Goal: Information Seeking & Learning: Learn about a topic

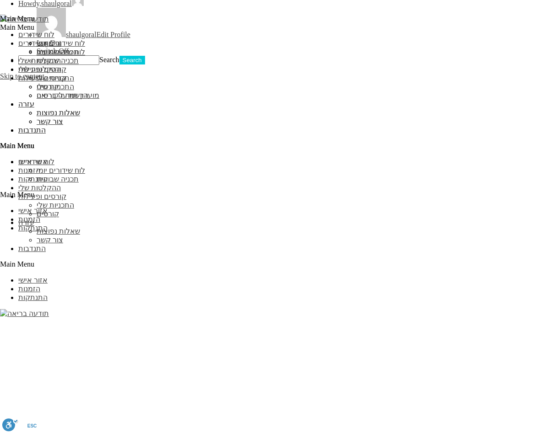
scroll to position [837, 0]
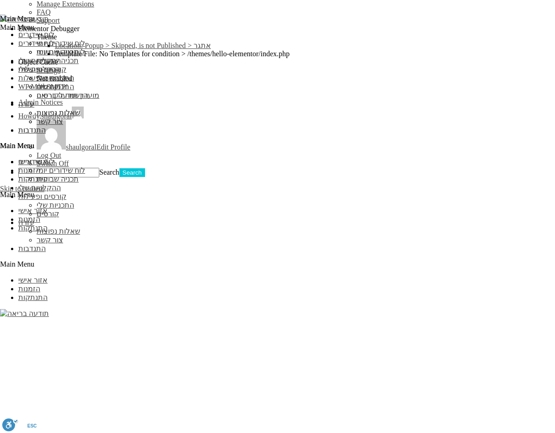
scroll to position [790, 0]
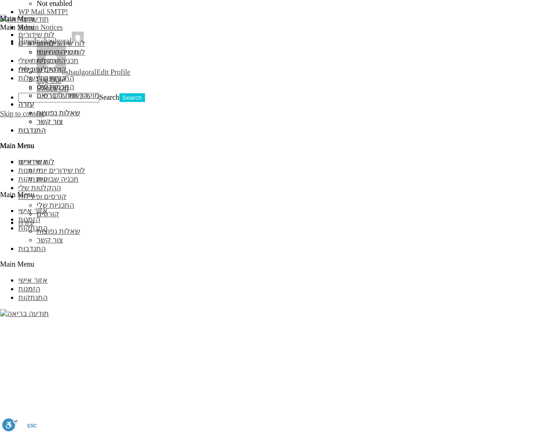
scroll to position [790, 0]
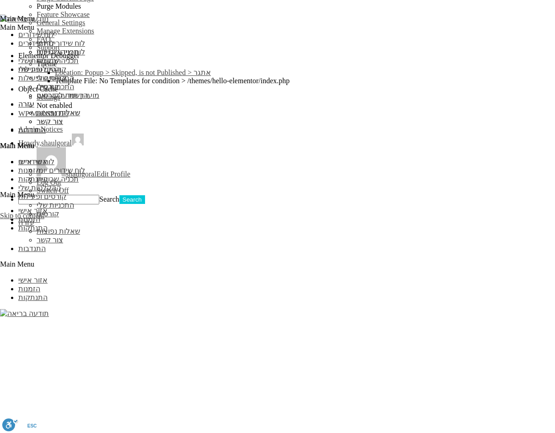
scroll to position [705, 0]
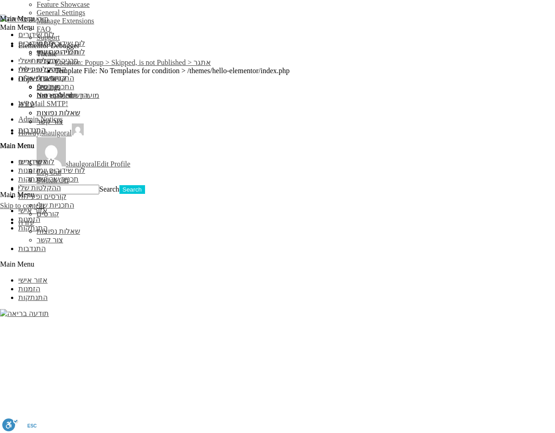
drag, startPoint x: 281, startPoint y: 306, endPoint x: 287, endPoint y: 306, distance: 5.9
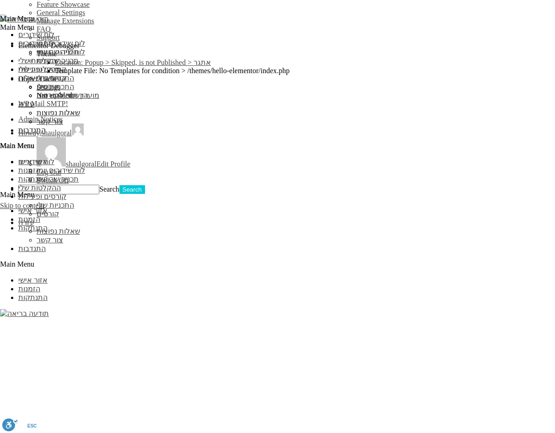
click at [0, 0] on div "נקה הכל" at bounding box center [0, 0] width 0 height 0
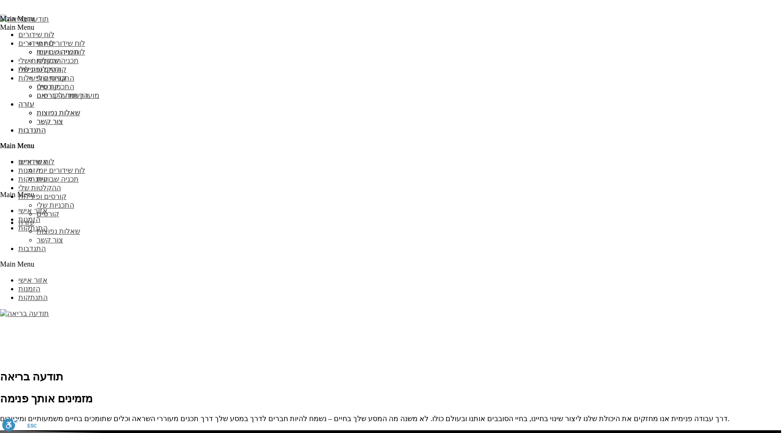
scroll to position [889, 0]
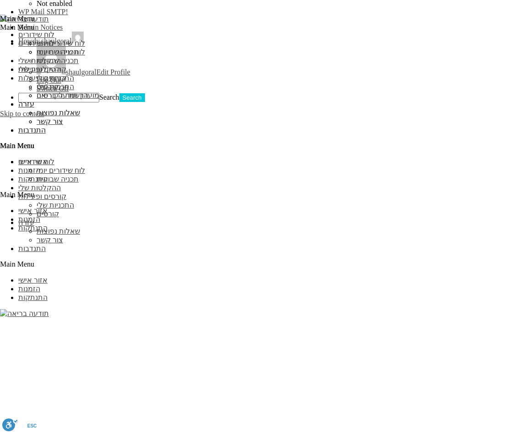
scroll to position [785, 0]
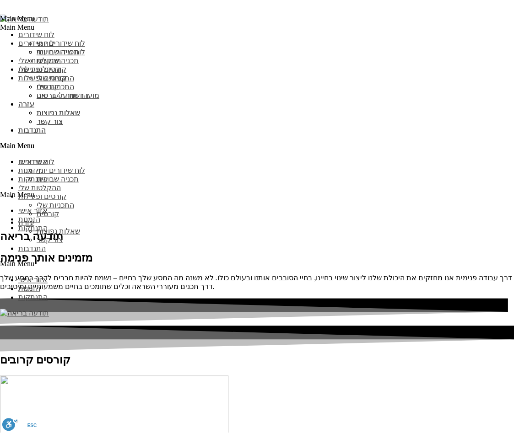
scroll to position [785, 0]
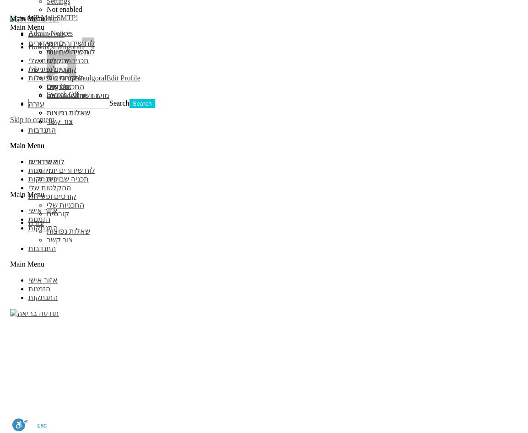
scroll to position [798, 0]
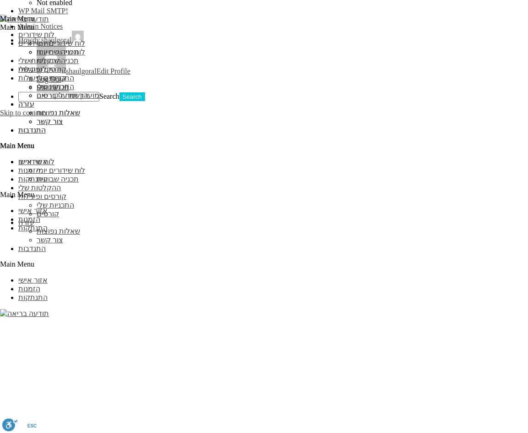
scroll to position [798, 0]
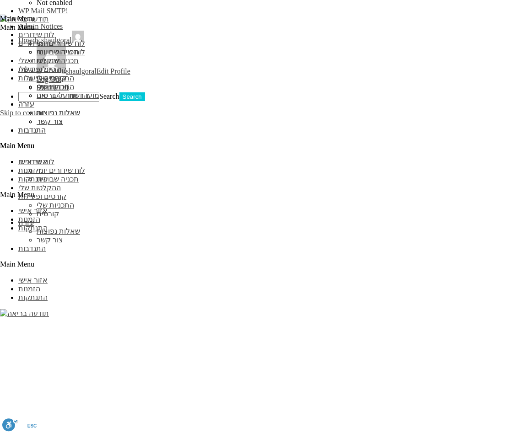
type input "a"
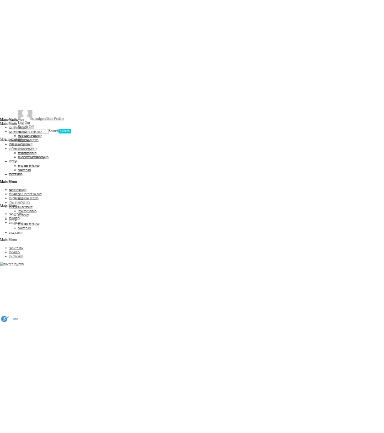
scroll to position [855, 0]
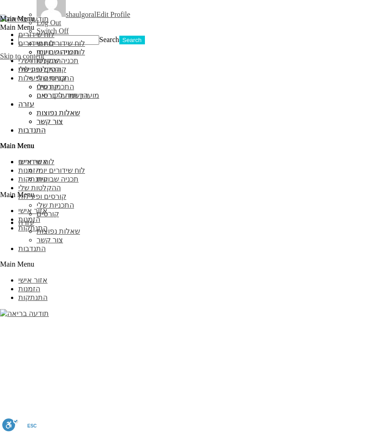
drag, startPoint x: 222, startPoint y: 186, endPoint x: 227, endPoint y: 186, distance: 5.9
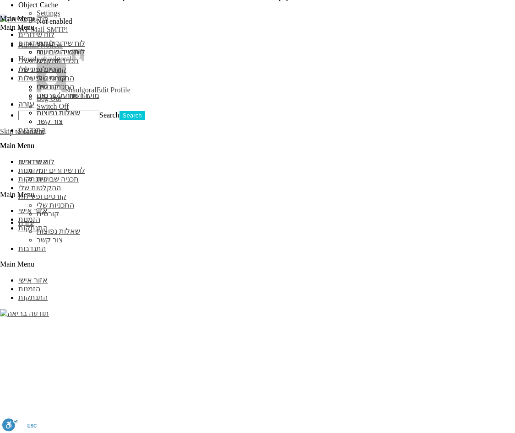
scroll to position [774, 0]
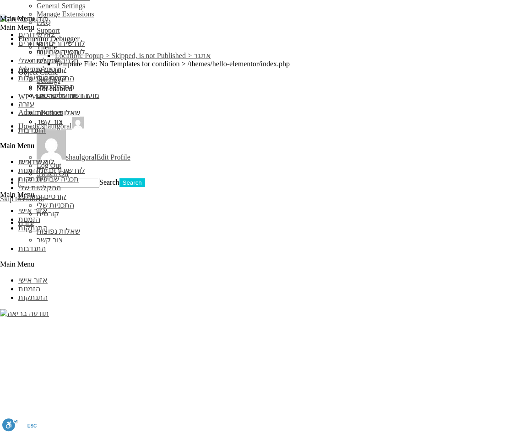
scroll to position [713, 0]
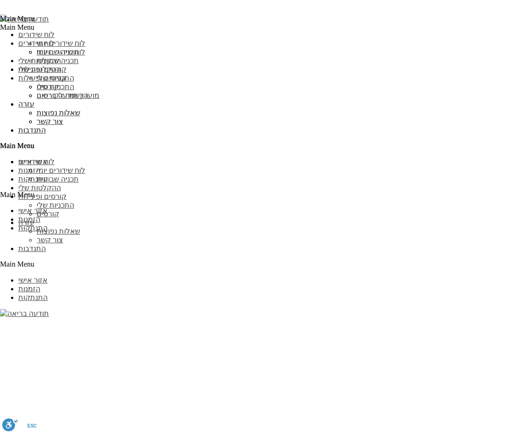
scroll to position [713, 0]
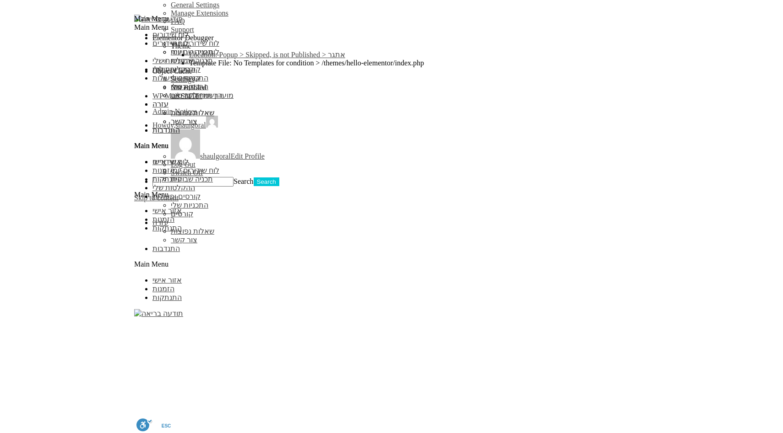
scroll to position [768, 0]
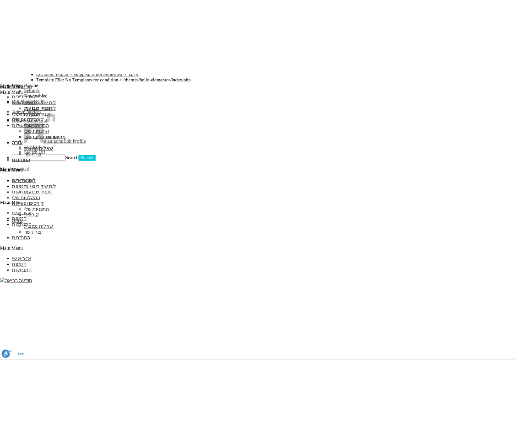
scroll to position [713, 0]
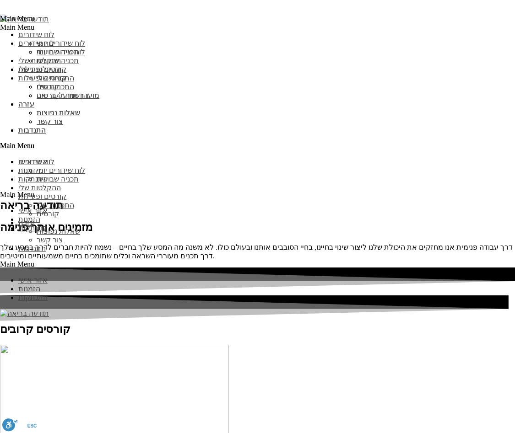
scroll to position [713, 0]
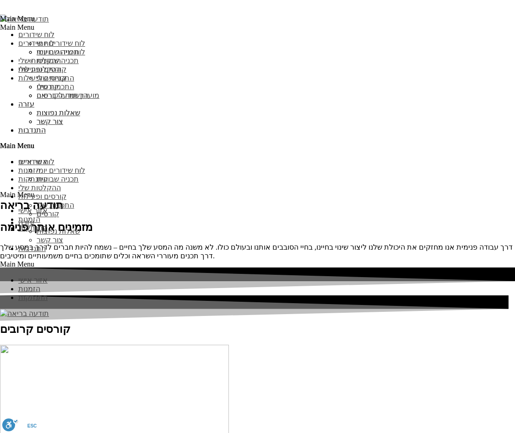
scroll to position [713, 0]
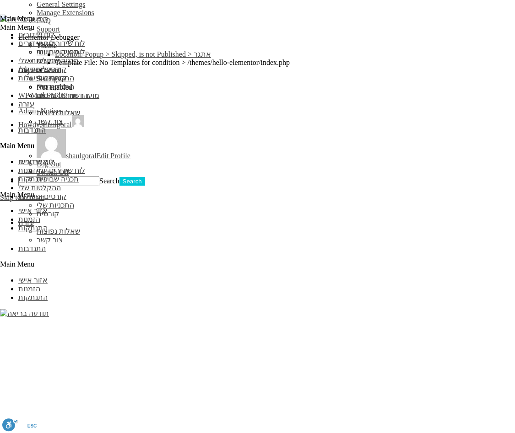
scroll to position [713, 0]
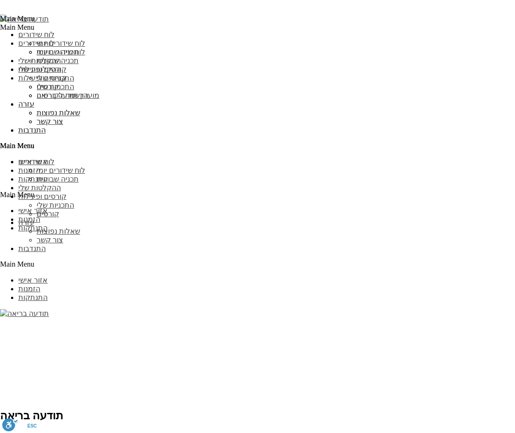
scroll to position [713, 0]
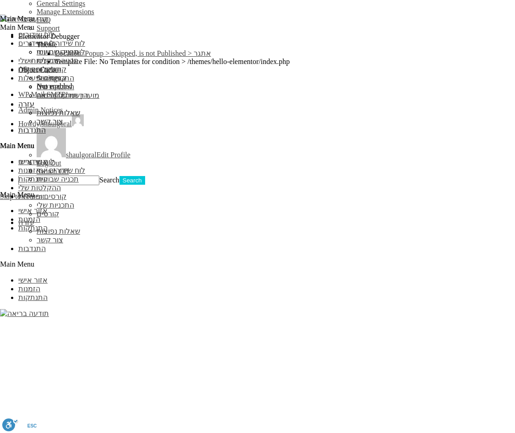
scroll to position [713, 0]
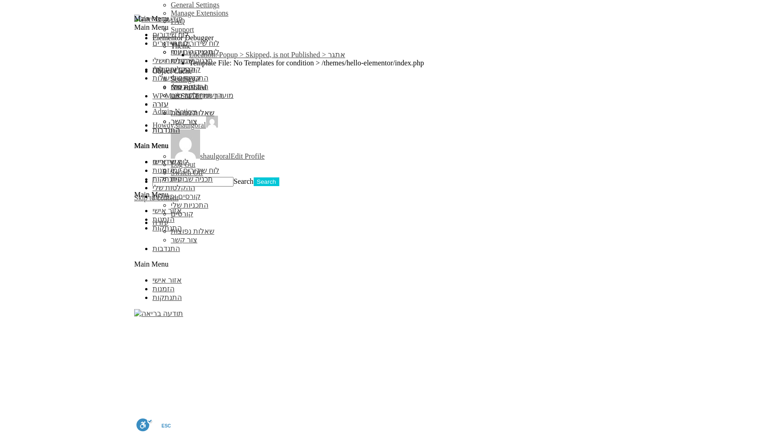
scroll to position [768, 0]
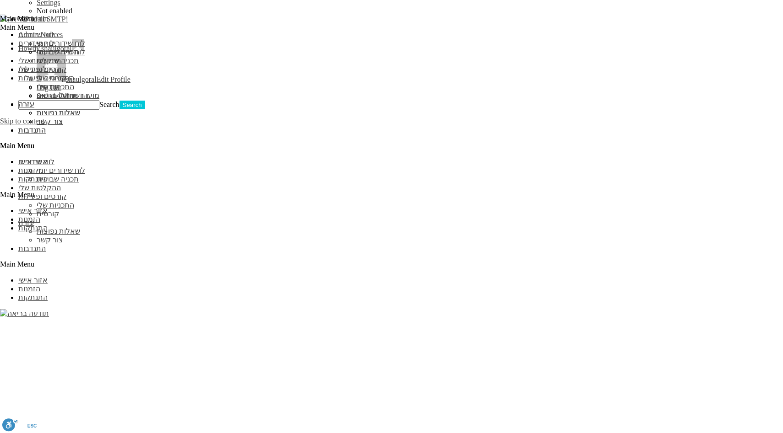
scroll to position [707, 0]
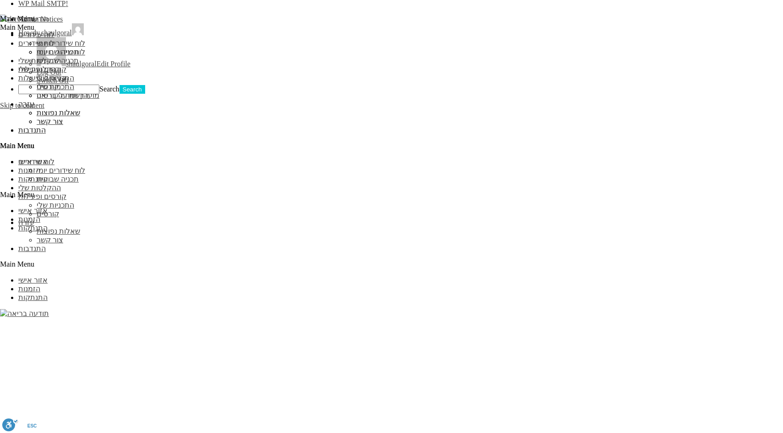
scroll to position [818, 0]
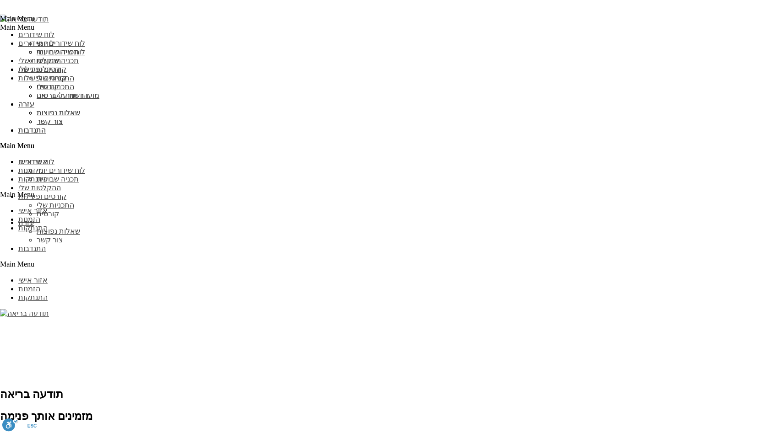
scroll to position [818, 0]
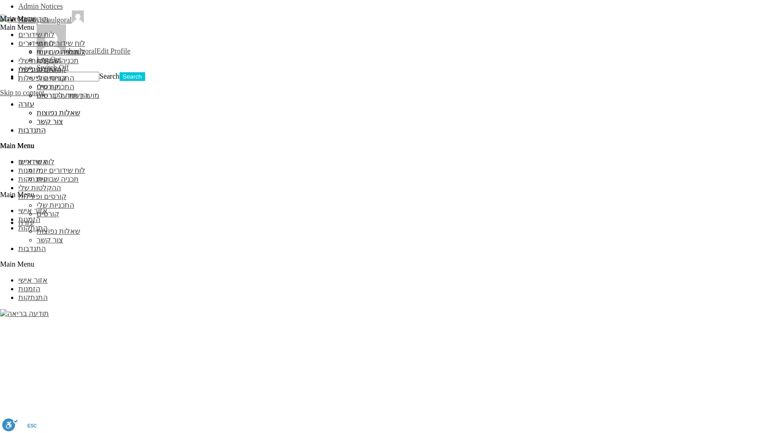
drag, startPoint x: 452, startPoint y: 125, endPoint x: 337, endPoint y: 128, distance: 114.5
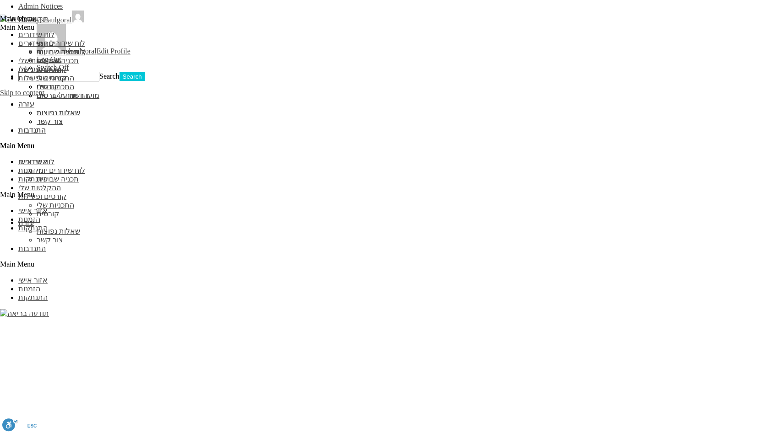
drag, startPoint x: 330, startPoint y: 128, endPoint x: 571, endPoint y: 128, distance: 240.3
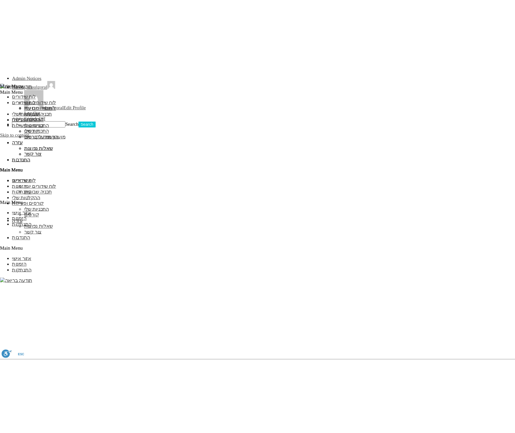
scroll to position [763, 0]
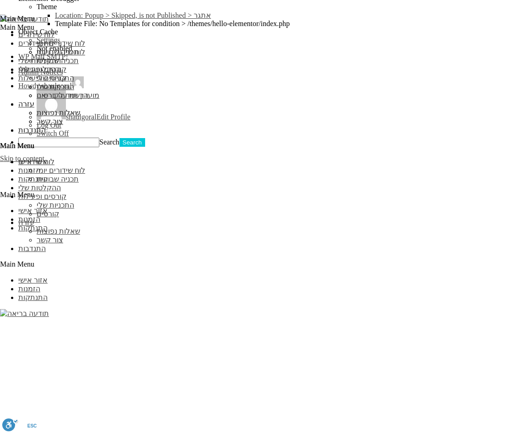
scroll to position [756, 0]
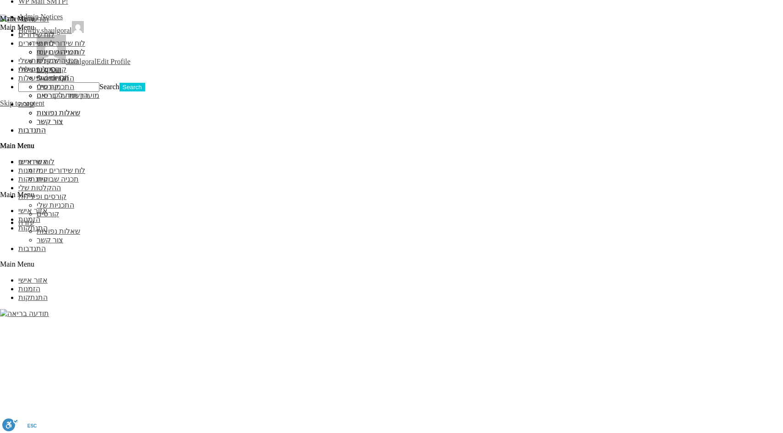
scroll to position [818, 0]
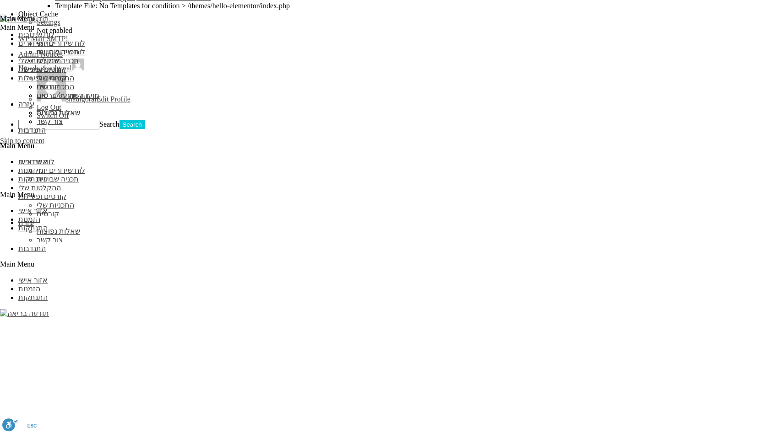
scroll to position [833, 0]
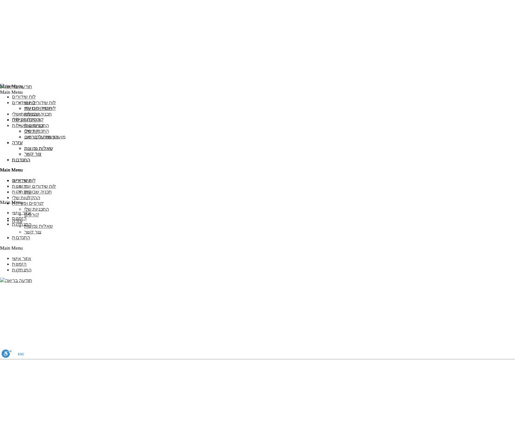
scroll to position [951, 0]
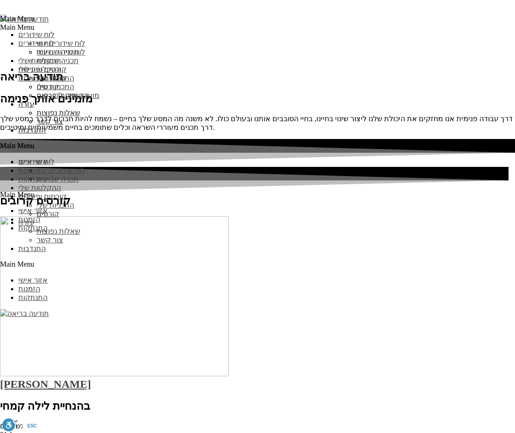
scroll to position [756, 0]
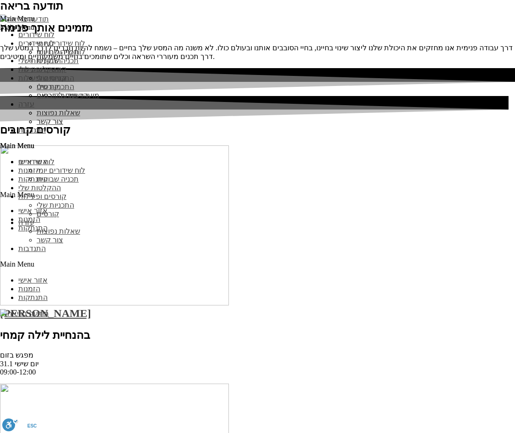
scroll to position [1390, 0]
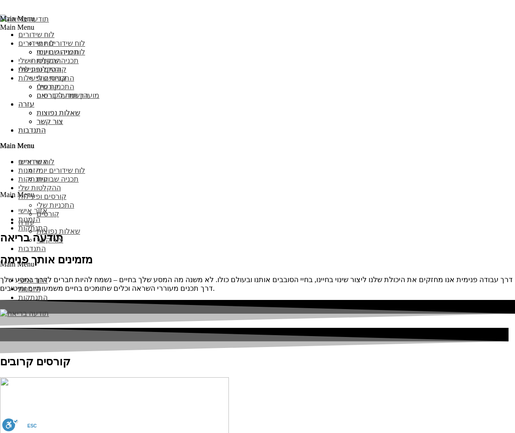
scroll to position [1165, 0]
